Goal: Information Seeking & Learning: Learn about a topic

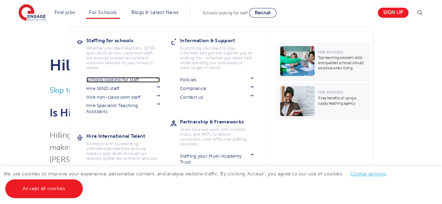
click at [113, 82] on link "Schools looking for staff" at bounding box center [122, 80] width 73 height 6
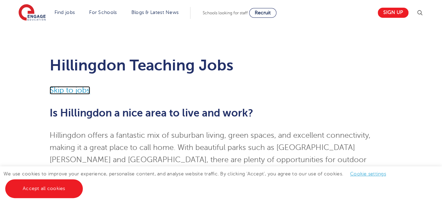
click at [59, 93] on link "Skip to jobs" at bounding box center [70, 90] width 41 height 8
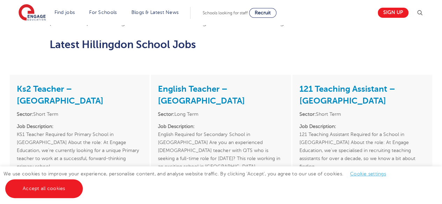
scroll to position [697, 0]
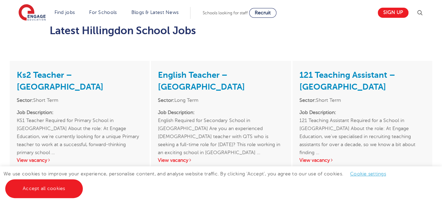
drag, startPoint x: 325, startPoint y: 134, endPoint x: 265, endPoint y: 90, distance: 74.1
click at [265, 109] on p "Job Description: English Required for Secondary School in London Are you an exp…" at bounding box center [221, 129] width 126 height 40
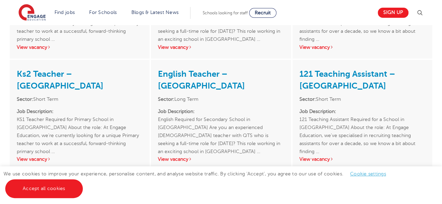
scroll to position [1046, 0]
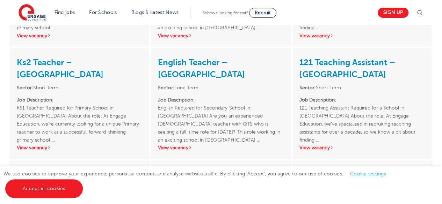
click at [309, 118] on div "121 Teaching Assistant – Hillingdon Sector: Short Term Job Description: 121 Tea…" at bounding box center [362, 104] width 140 height 111
click at [307, 145] on link "View vacancy" at bounding box center [316, 147] width 34 height 5
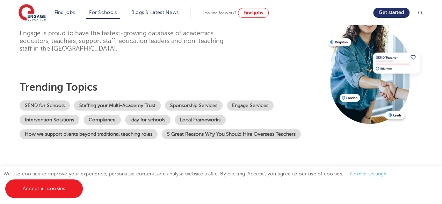
scroll to position [70, 0]
